Goal: Browse casually

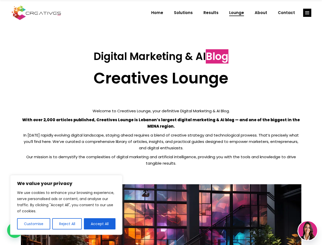
click at [161, 122] on p "With over 2,000 articles published, Creatives Lounge is Lebanon’s largest digit…" at bounding box center [161, 123] width 281 height 13
click at [33, 224] on button "Customise" at bounding box center [33, 223] width 33 height 11
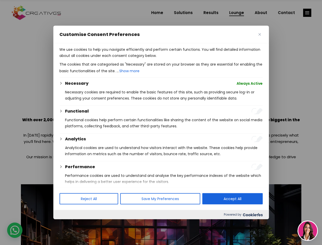
click at [67, 224] on div at bounding box center [161, 122] width 322 height 245
click at [100, 59] on p "We use cookies to help you navigate efficiently and perform certain functions. …" at bounding box center [160, 52] width 203 height 12
click at [307, 13] on div at bounding box center [161, 122] width 322 height 245
click at [308, 231] on img at bounding box center [307, 230] width 19 height 19
